Goal: Task Accomplishment & Management: Manage account settings

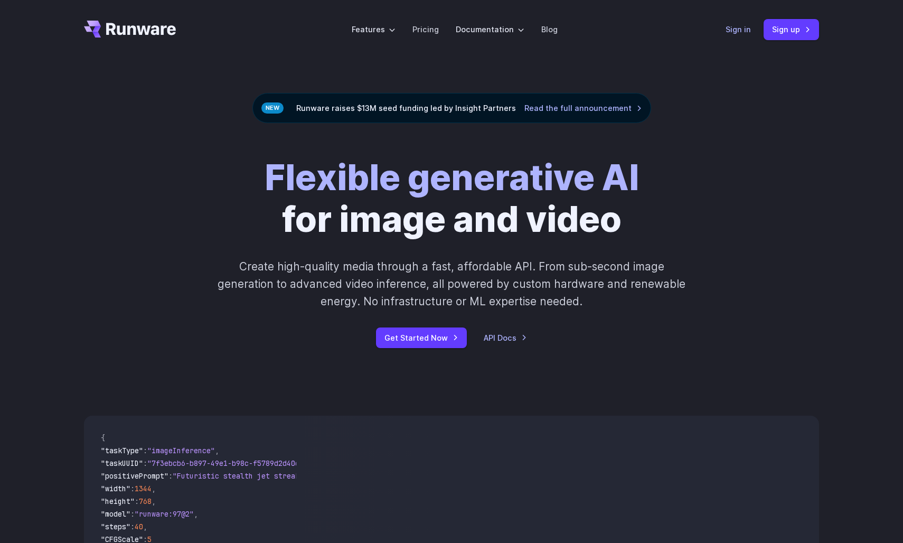
click at [741, 27] on link "Sign in" at bounding box center [737, 29] width 25 height 12
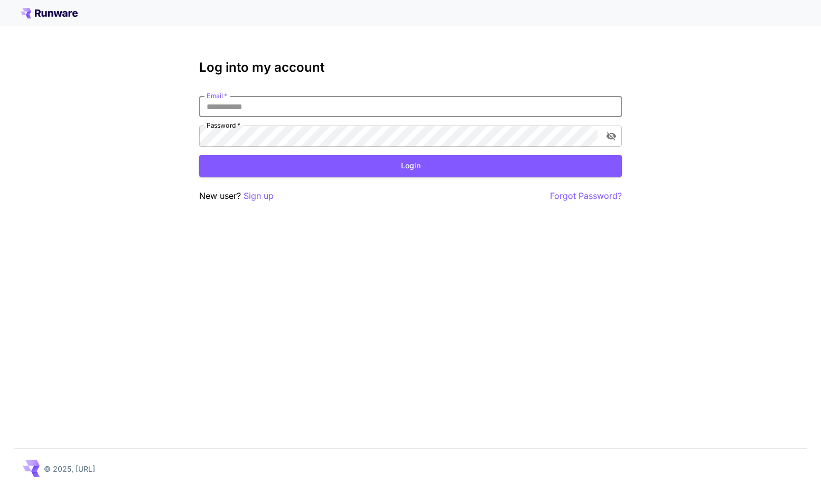
click at [307, 107] on input "Email   *" at bounding box center [410, 106] width 422 height 21
type input "**********"
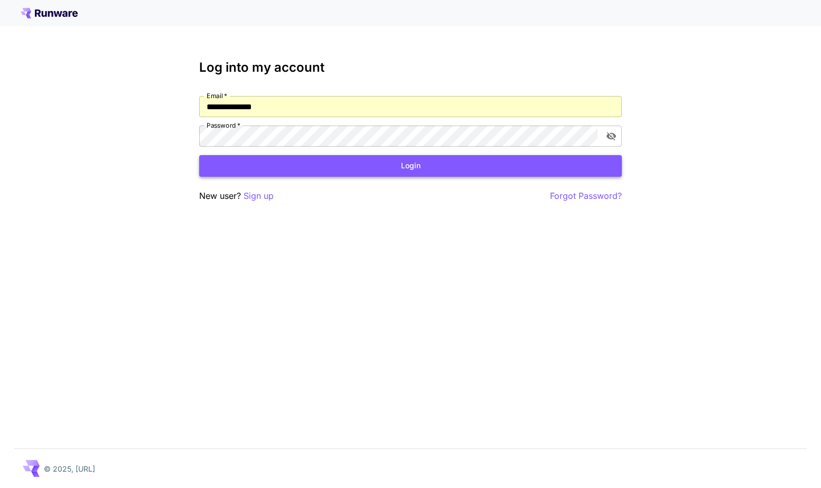
click at [314, 165] on button "Login" at bounding box center [410, 166] width 422 height 22
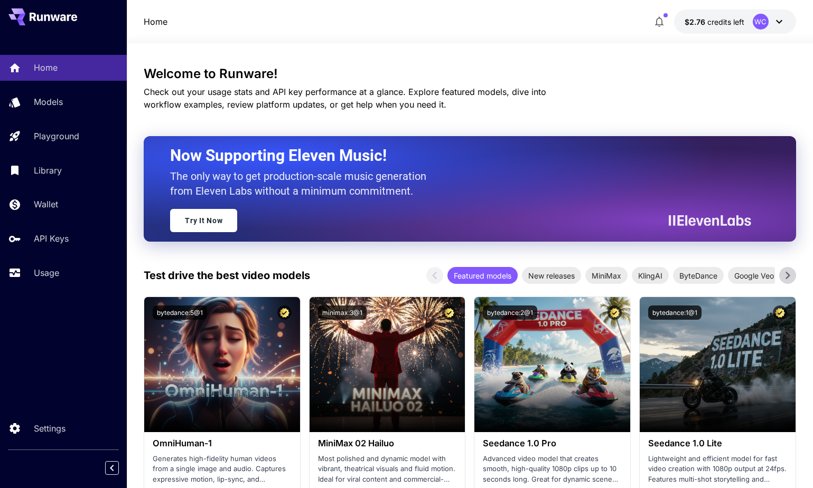
click at [783, 22] on icon at bounding box center [778, 21] width 13 height 13
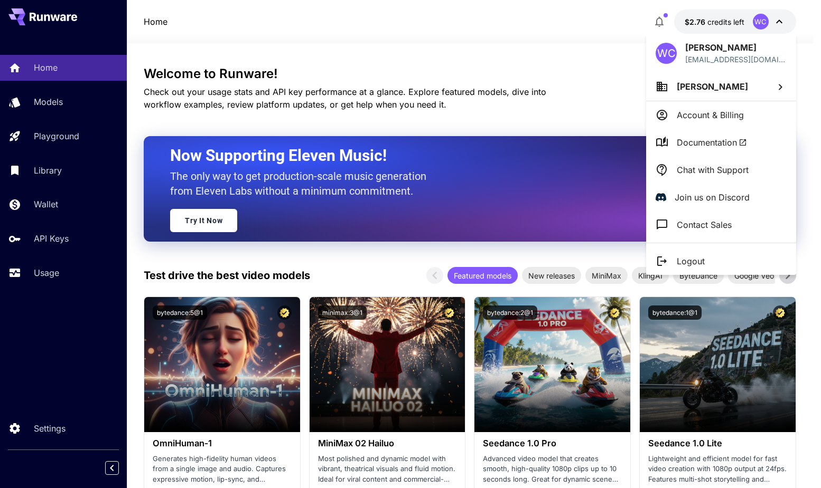
click at [599, 59] on div at bounding box center [410, 244] width 821 height 488
